Goal: Transaction & Acquisition: Purchase product/service

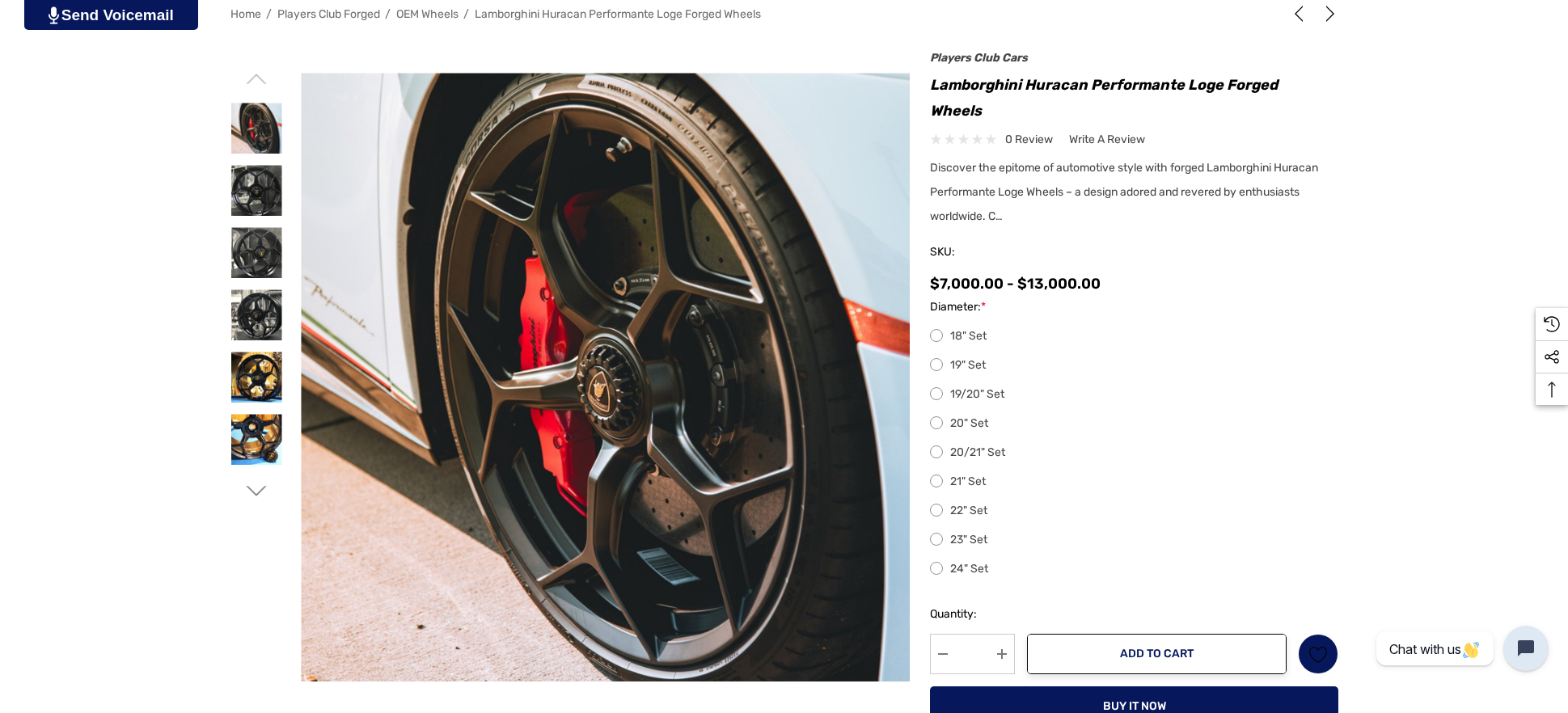
click at [257, 478] on div at bounding box center [256, 287] width 52 height 428
click at [255, 485] on icon "Go to slide 2 of 2" at bounding box center [256, 492] width 21 height 21
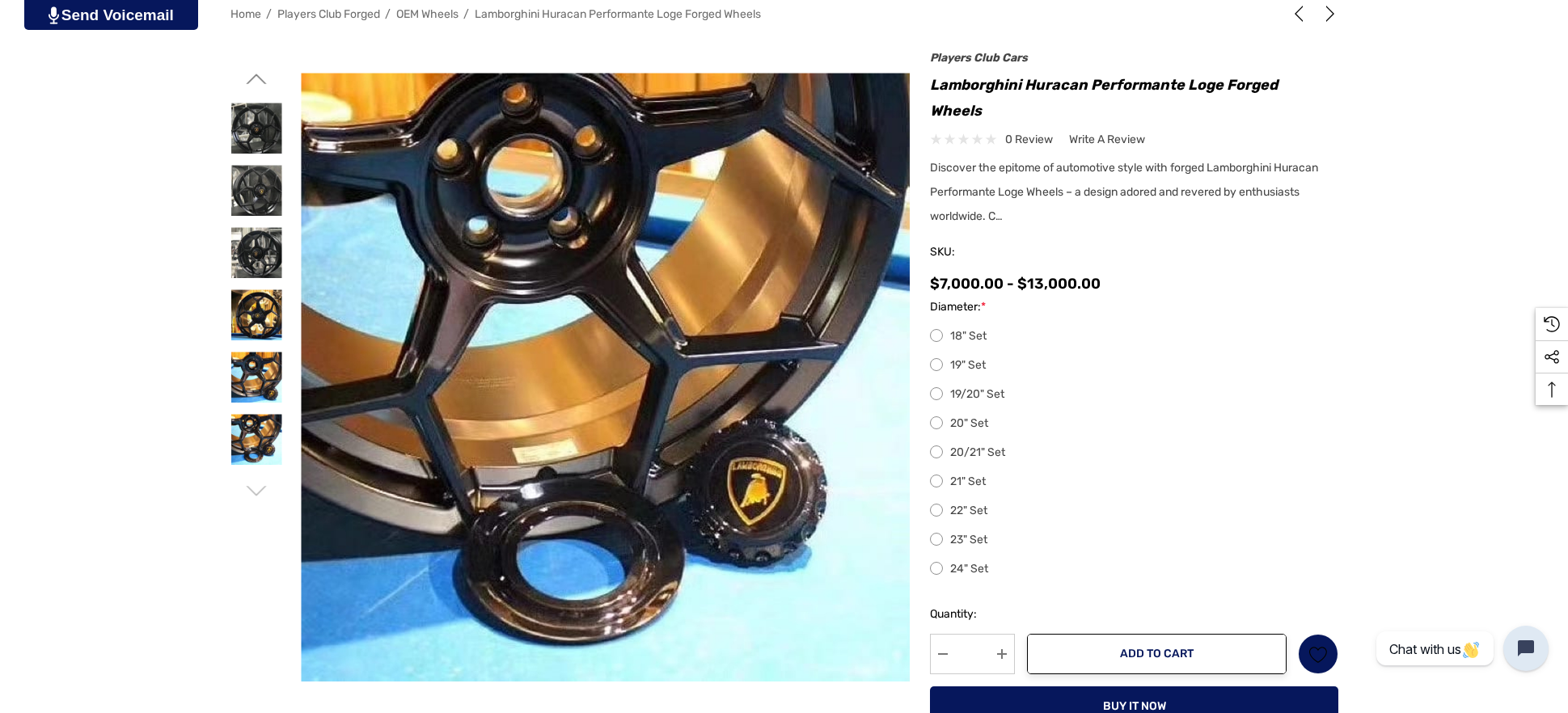
click at [256, 488] on icon "Go to slide 2 of 2" at bounding box center [256, 492] width 21 height 21
click at [256, 488] on icon "Go to slide 1 of 2" at bounding box center [256, 492] width 21 height 21
click at [253, 76] on icon "Go to slide 1 of 2" at bounding box center [256, 79] width 21 height 21
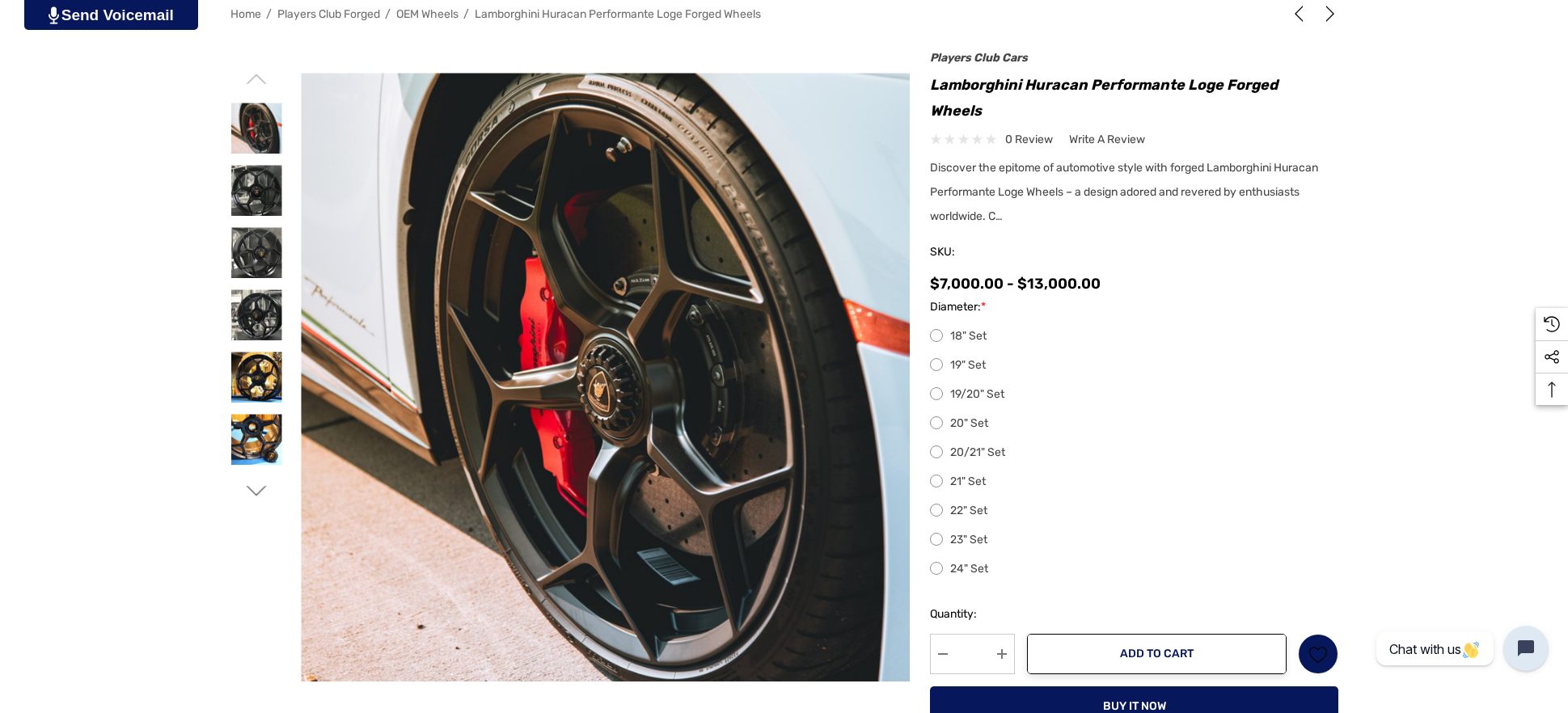
click at [253, 76] on icon "Go to slide 1 of 2" at bounding box center [256, 79] width 21 height 21
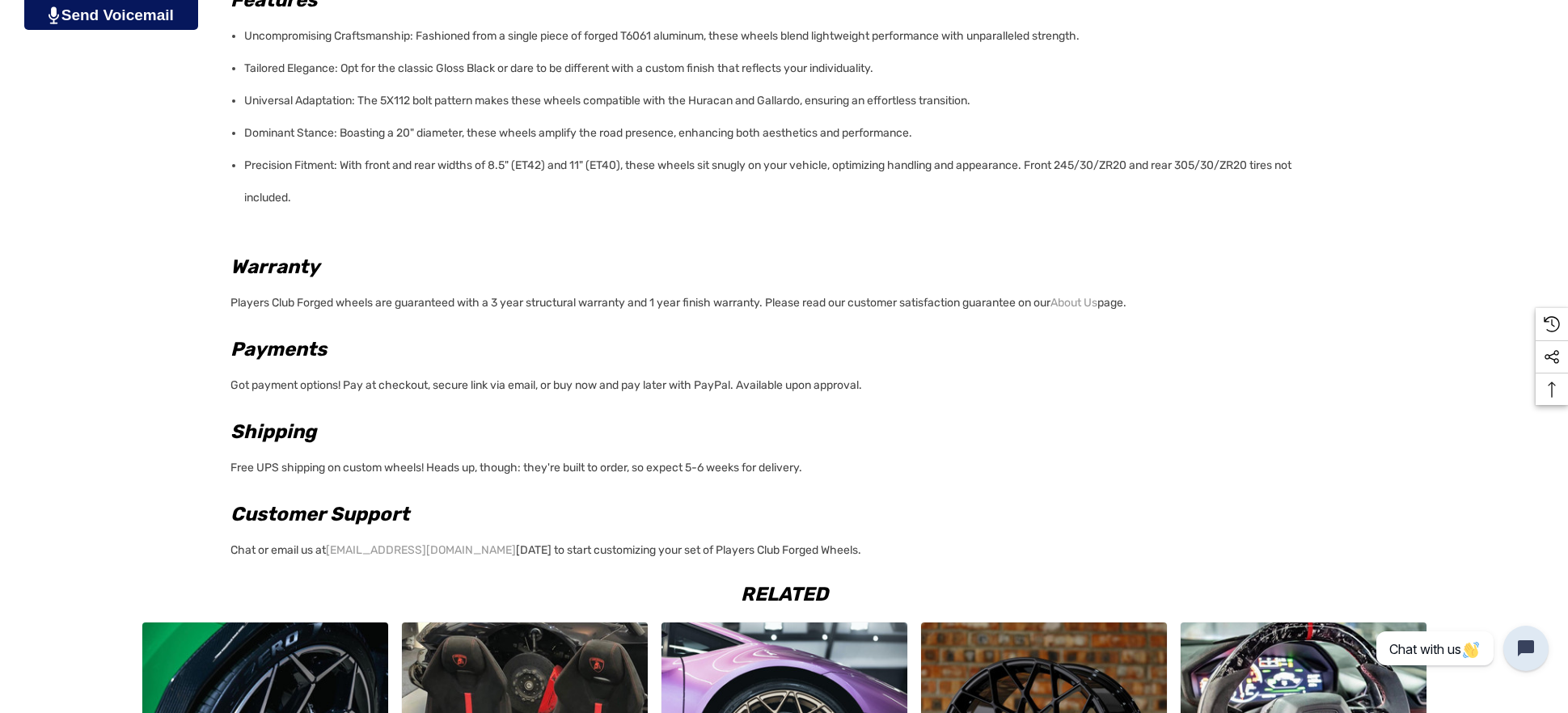
scroll to position [1818, 0]
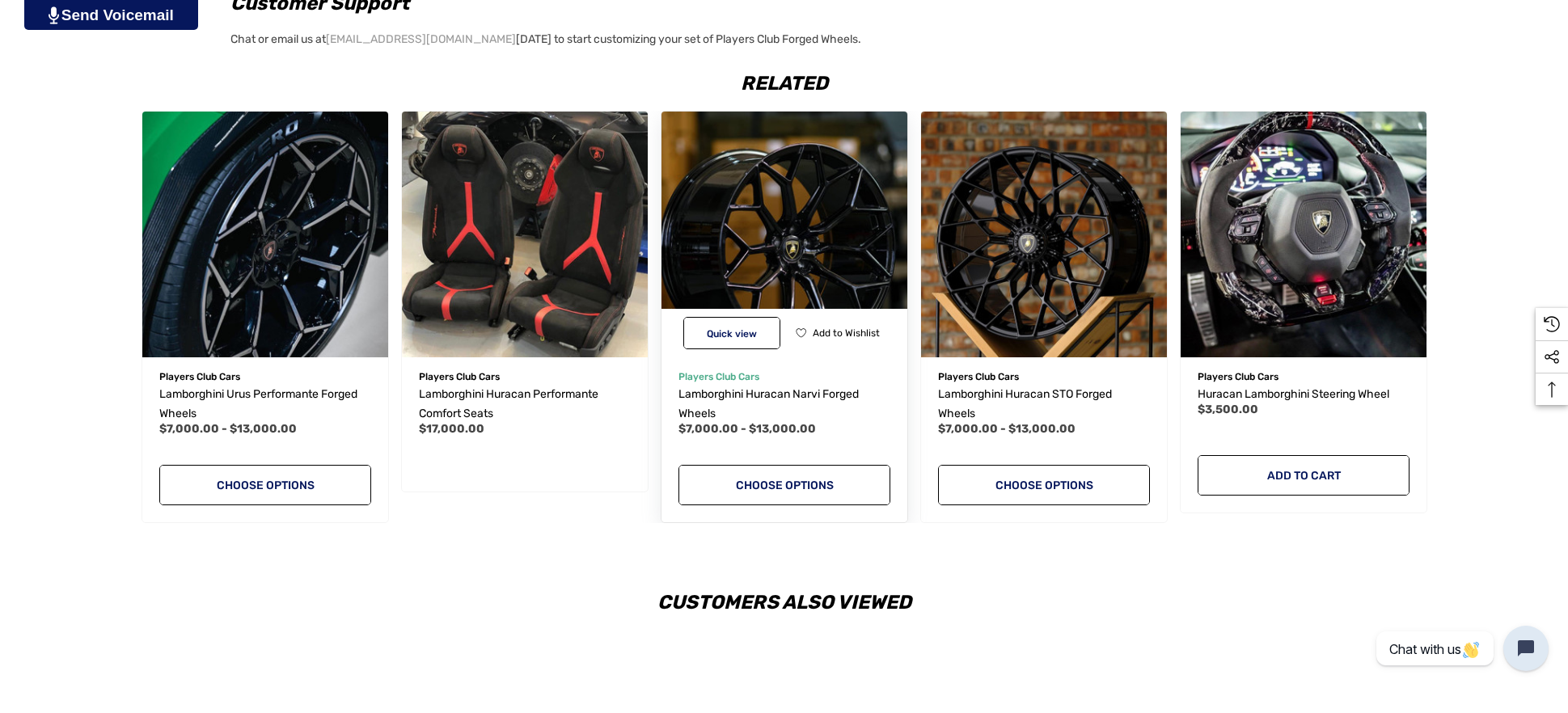
click at [808, 251] on img "Lamborghini Huracan Narvi Forged Wheels,Price range from $7,000.00 to $13,000.0…" at bounding box center [784, 234] width 270 height 270
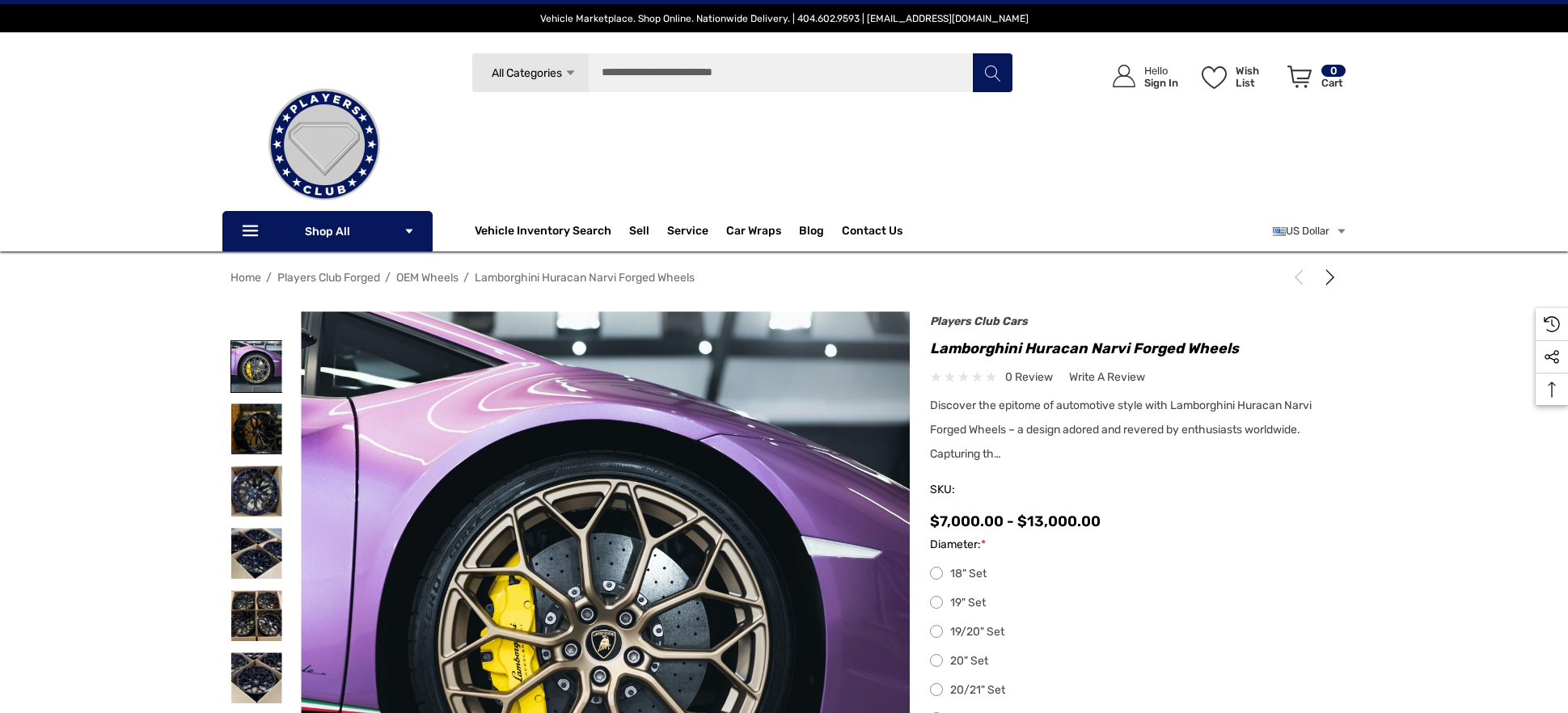
click at [246, 367] on img at bounding box center [256, 366] width 51 height 51
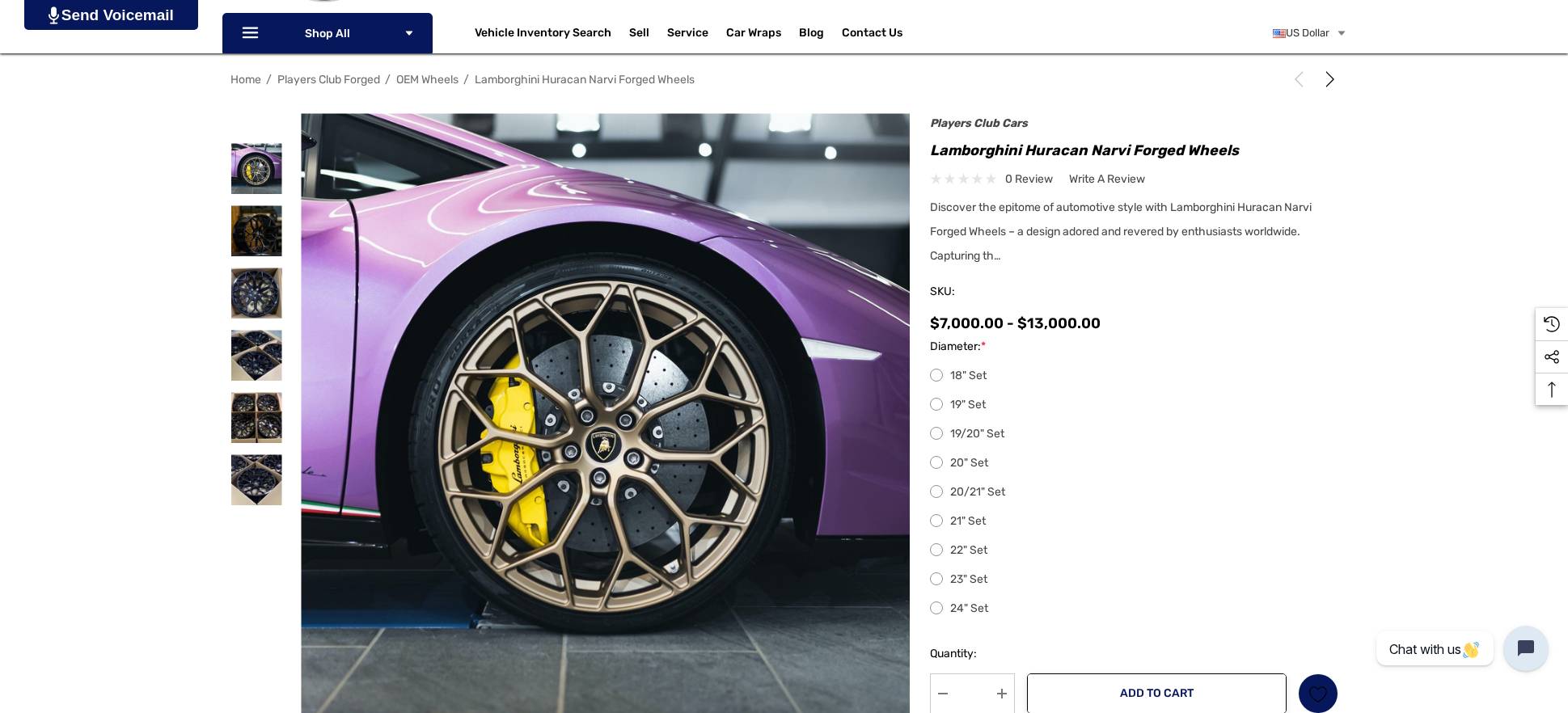
click at [936, 462] on label "20" Set" at bounding box center [1134, 463] width 409 height 20
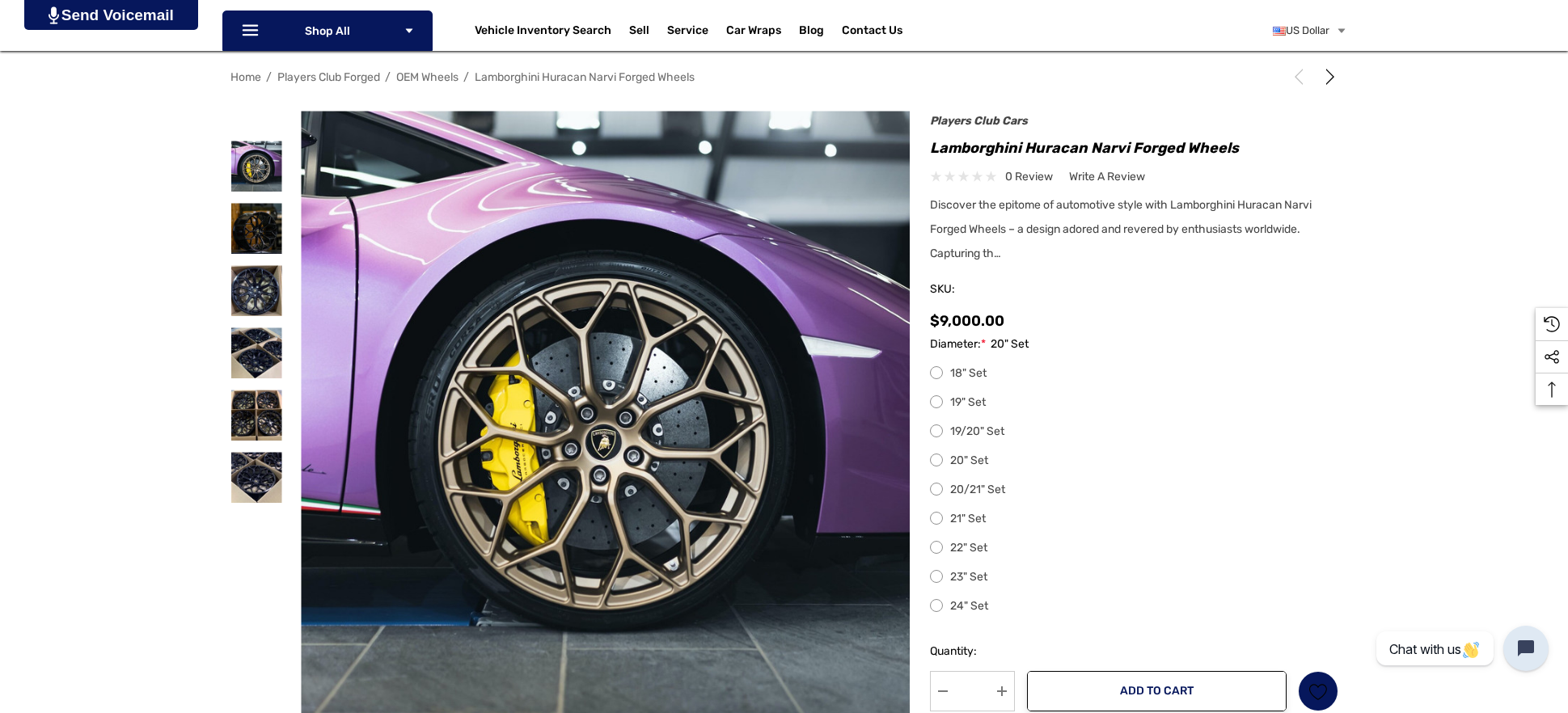
scroll to position [202, 0]
click at [992, 245] on span "Discover the epitome of automotive style with Lamborghini Huracan Narvi Forged …" at bounding box center [1120, 228] width 382 height 63
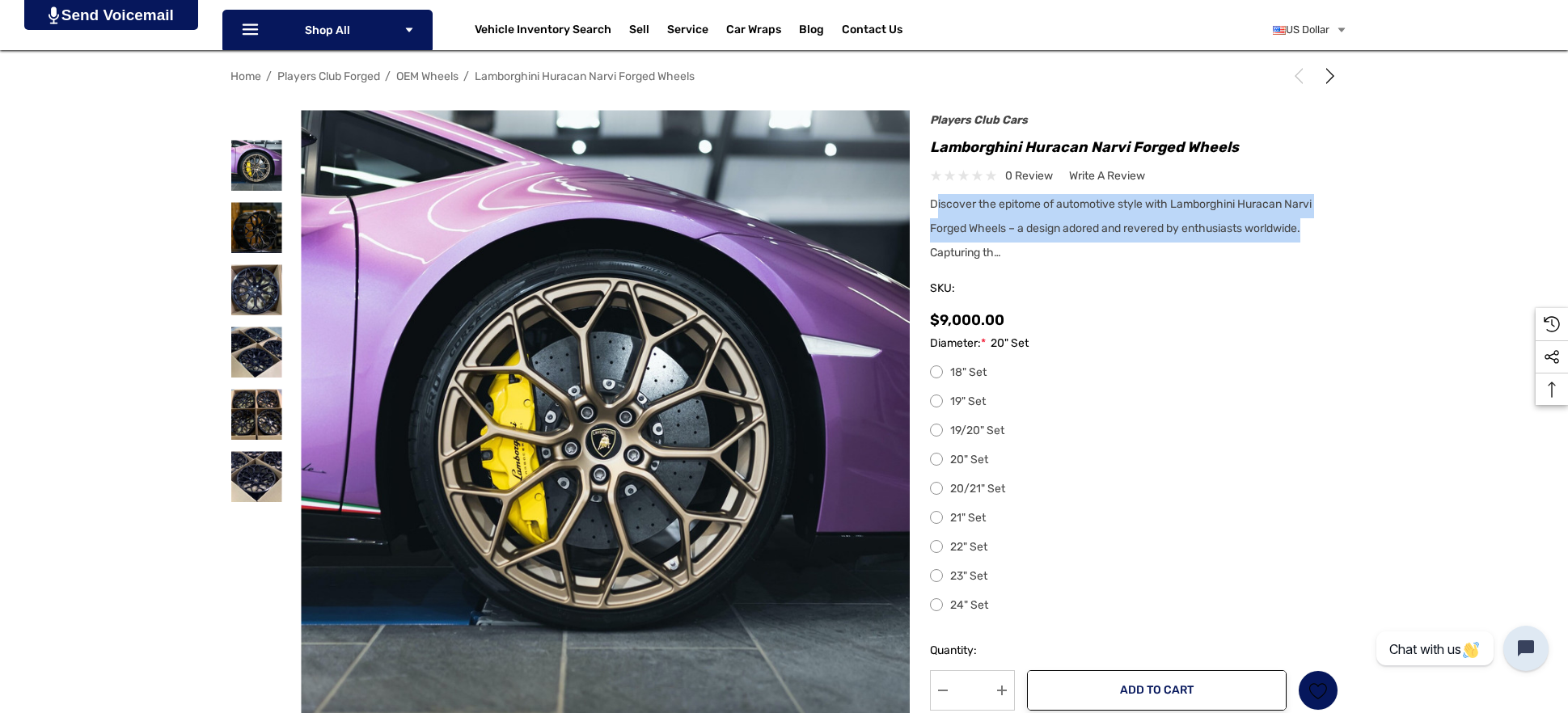
drag, startPoint x: 934, startPoint y: 206, endPoint x: 1327, endPoint y: 238, distance: 394.3
click at [1327, 238] on div "Discover the epitome of automotive style with Lamborghini Huracan Narvi Forged …" at bounding box center [1134, 230] width 409 height 73
copy span "iscover the epitome of automotive style with Lamborghini Huracan Narvi Forged W…"
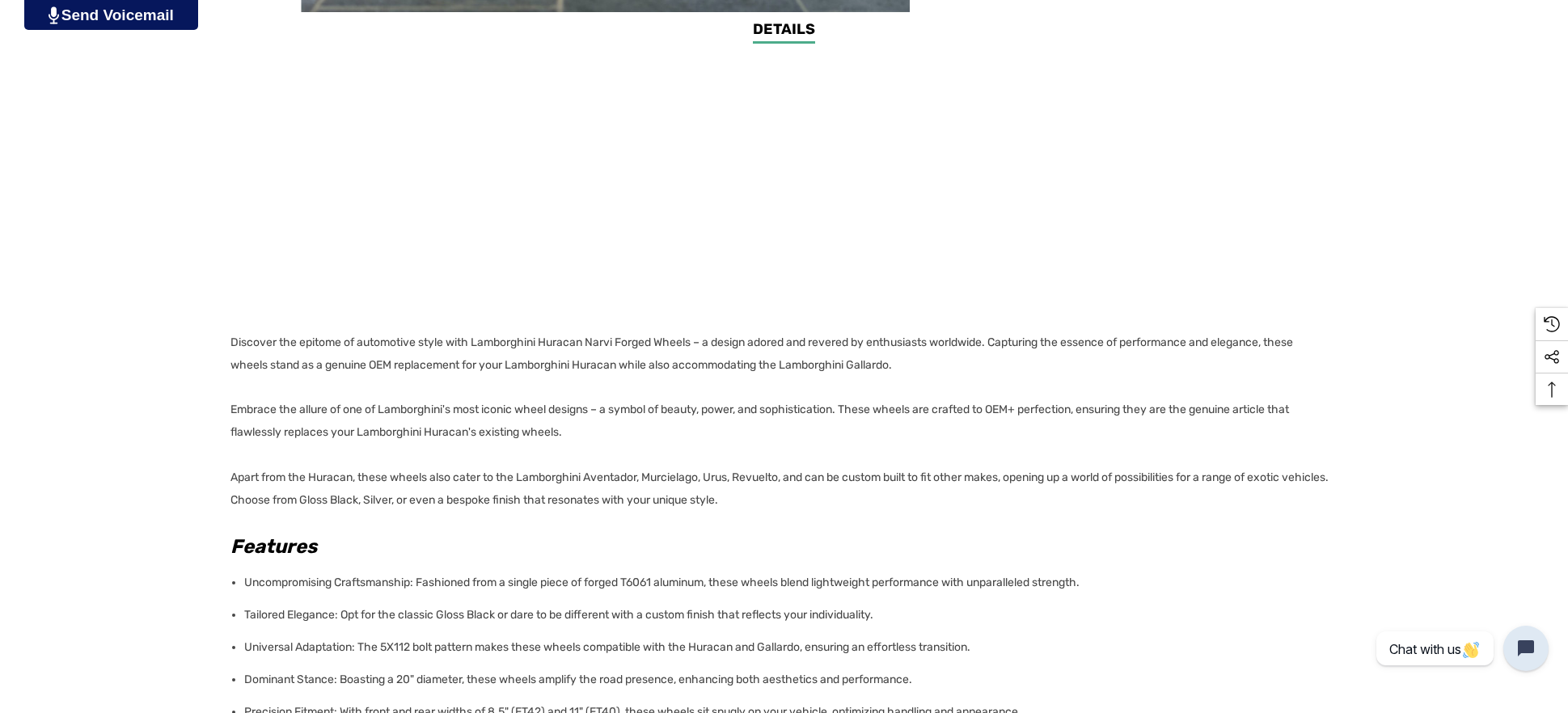
scroll to position [1209, 0]
